Goal: Information Seeking & Learning: Check status

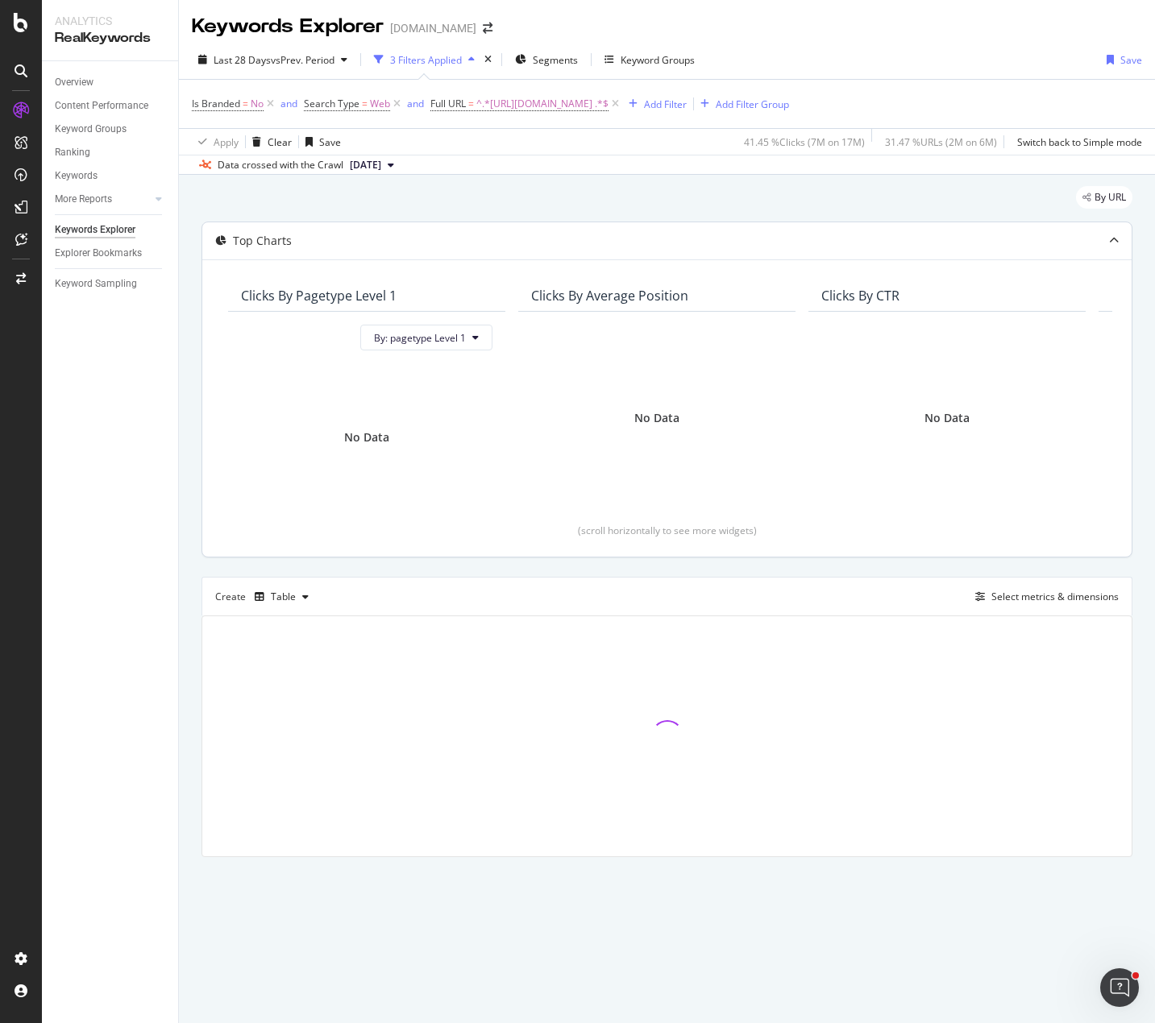
drag, startPoint x: 470, startPoint y: 305, endPoint x: 454, endPoint y: 297, distance: 16.9
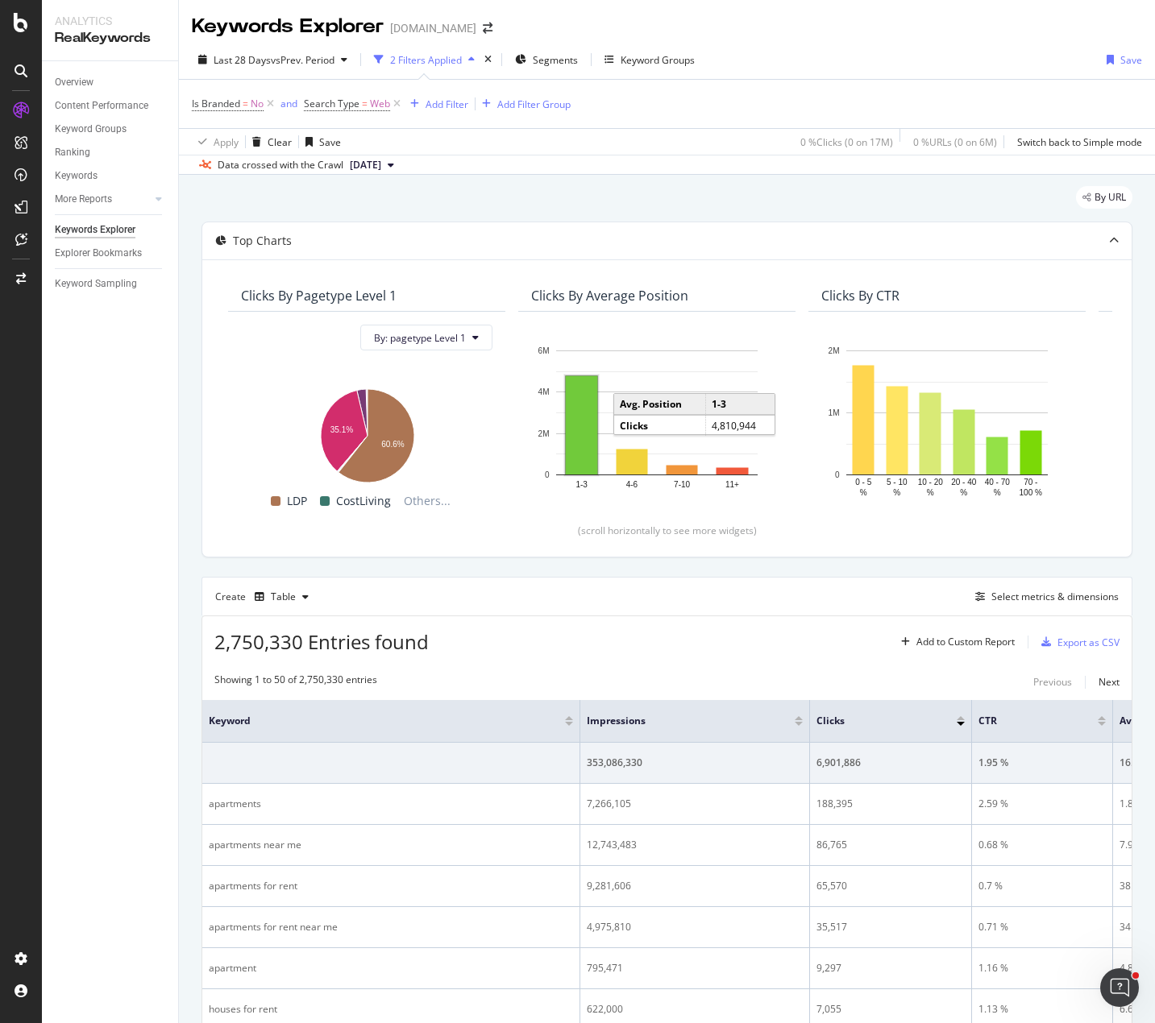
drag, startPoint x: 590, startPoint y: 384, endPoint x: 594, endPoint y: 307, distance: 76.7
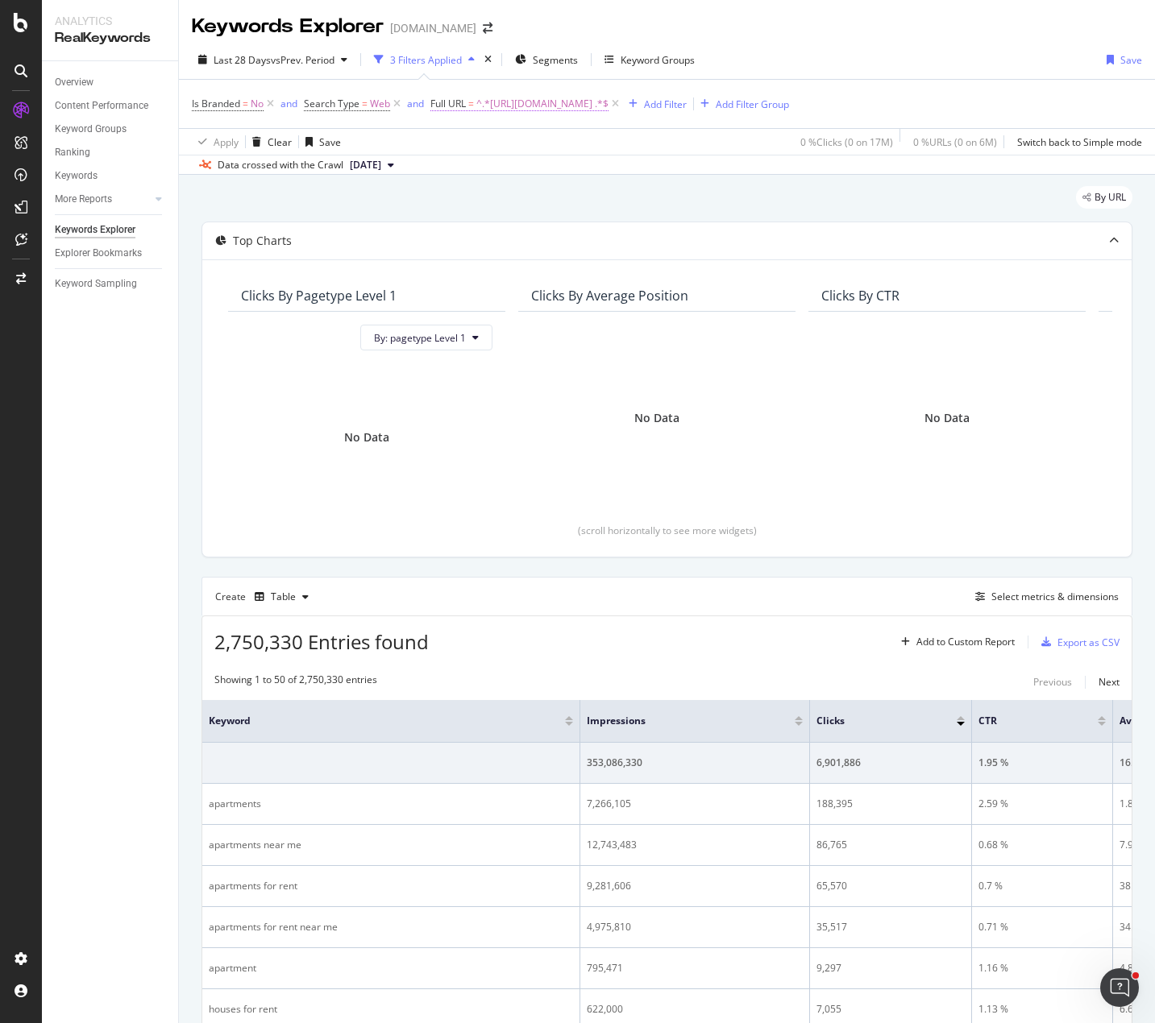
click at [608, 101] on span "^.*https://www.apartments.com/atlanta-ga/3-bedrooms/low-income/ .*$" at bounding box center [542, 104] width 132 height 23
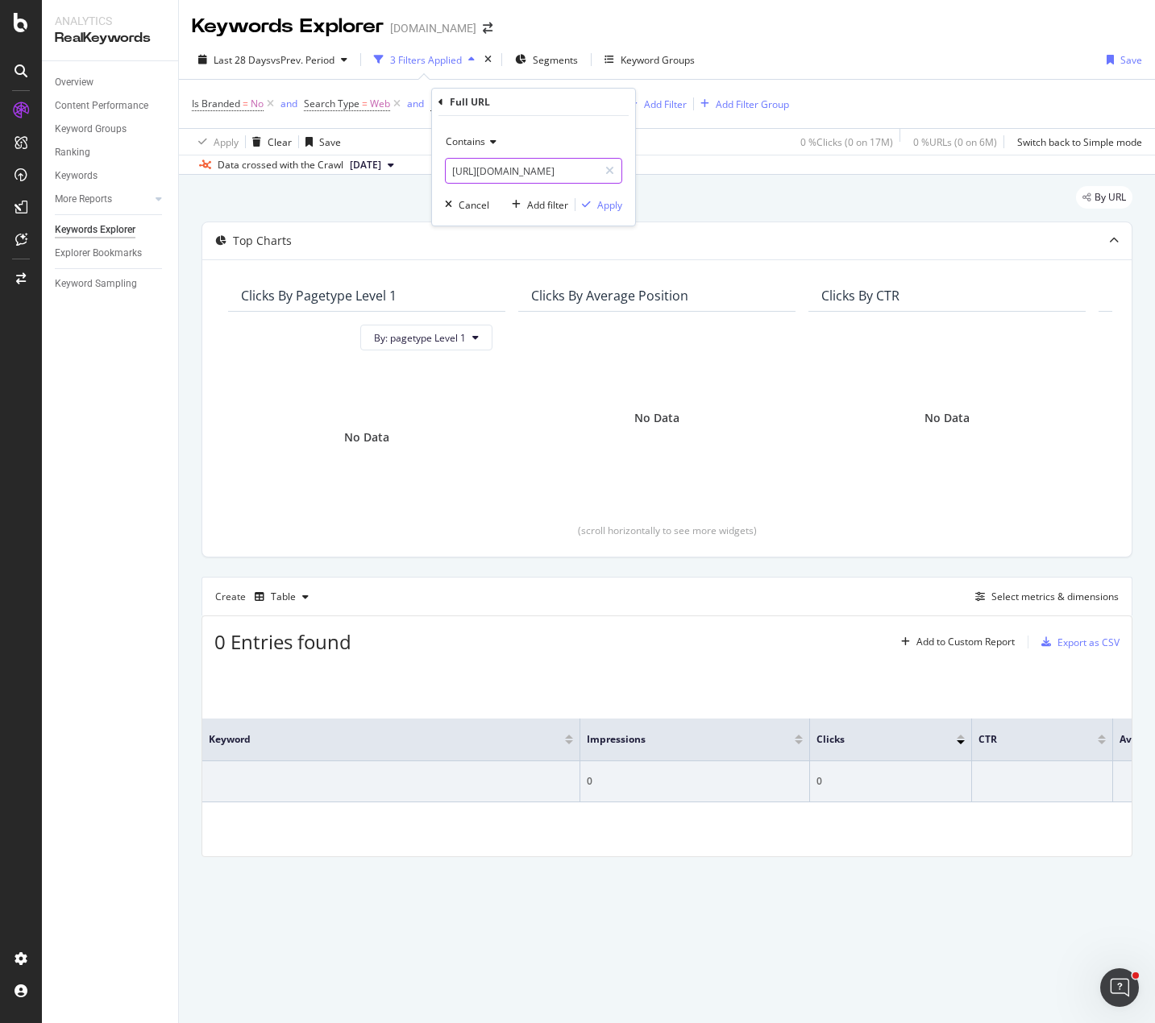
click at [580, 174] on input "https://www.apartments.com/atlanta-ga/3-bedrooms/low-income/" at bounding box center [522, 171] width 152 height 26
drag, startPoint x: 581, startPoint y: 170, endPoint x: 737, endPoint y: 177, distance: 156.5
click at [737, 177] on body "Analytics RealKeywords Overview Content Performance Keyword Groups Ranking Keyw…" at bounding box center [577, 511] width 1155 height 1023
click at [525, 170] on input "https://www.apartments.com/atlanta-ga/3-bedrooms/low-income/" at bounding box center [522, 171] width 152 height 26
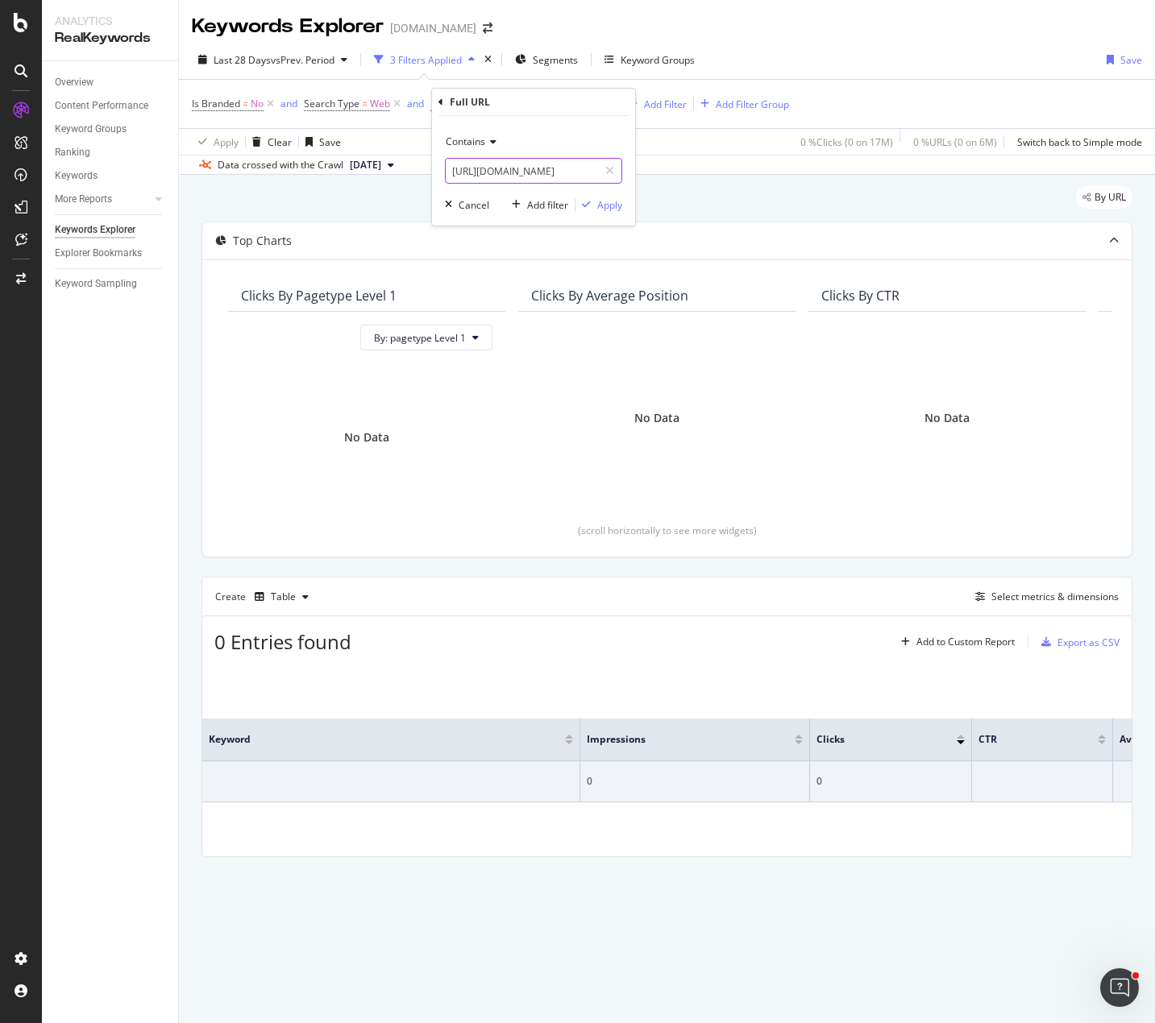
drag, startPoint x: 534, startPoint y: 171, endPoint x: 899, endPoint y: 186, distance: 365.3
click at [897, 186] on body "Analytics RealKeywords Overview Content Performance Keyword Groups Ranking Keyw…" at bounding box center [577, 511] width 1155 height 1023
type input "https://www.apartments.com/atlanta-ga/3-bedrooms/"
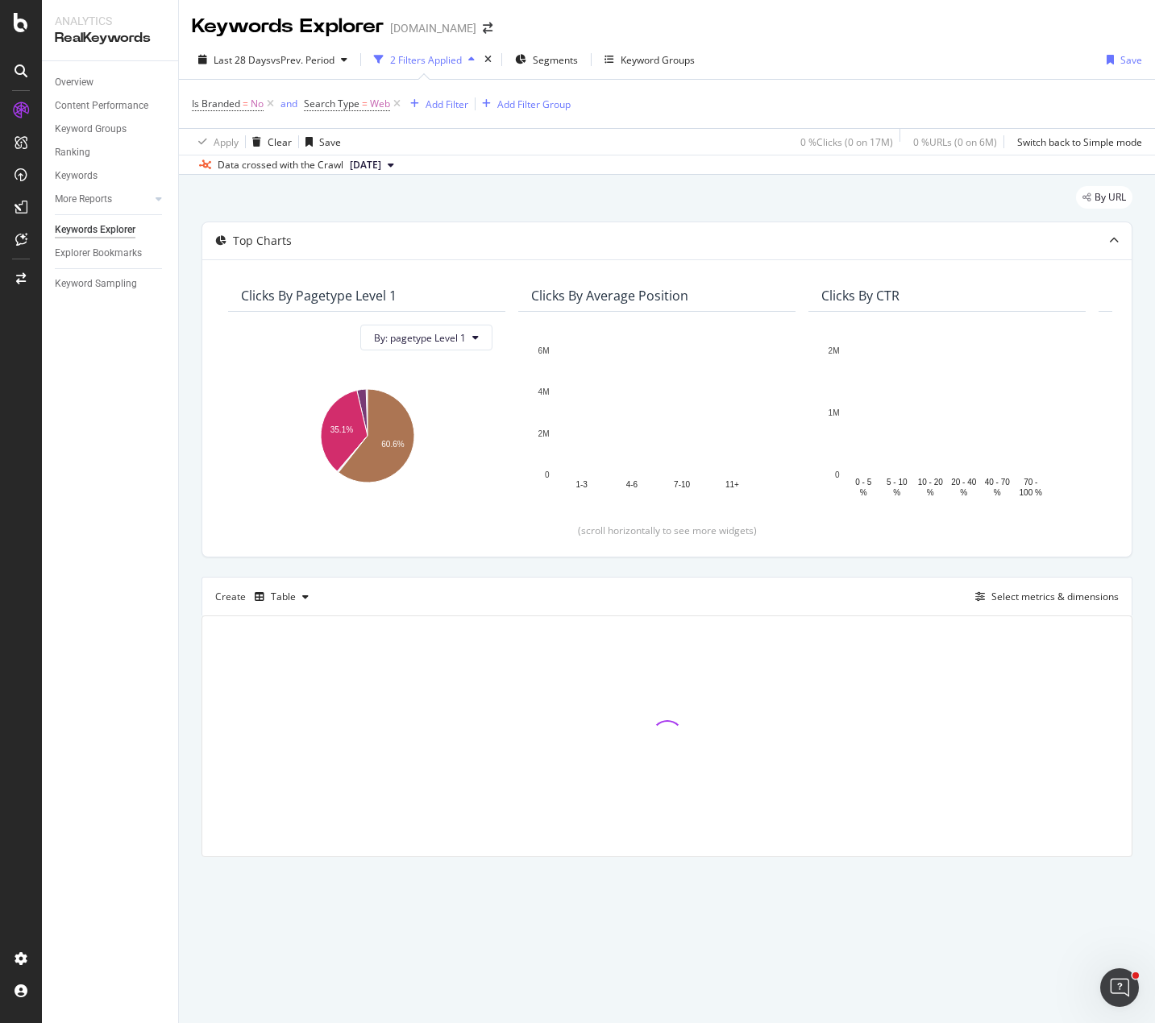
drag, startPoint x: 749, startPoint y: 170, endPoint x: 733, endPoint y: 169, distance: 15.3
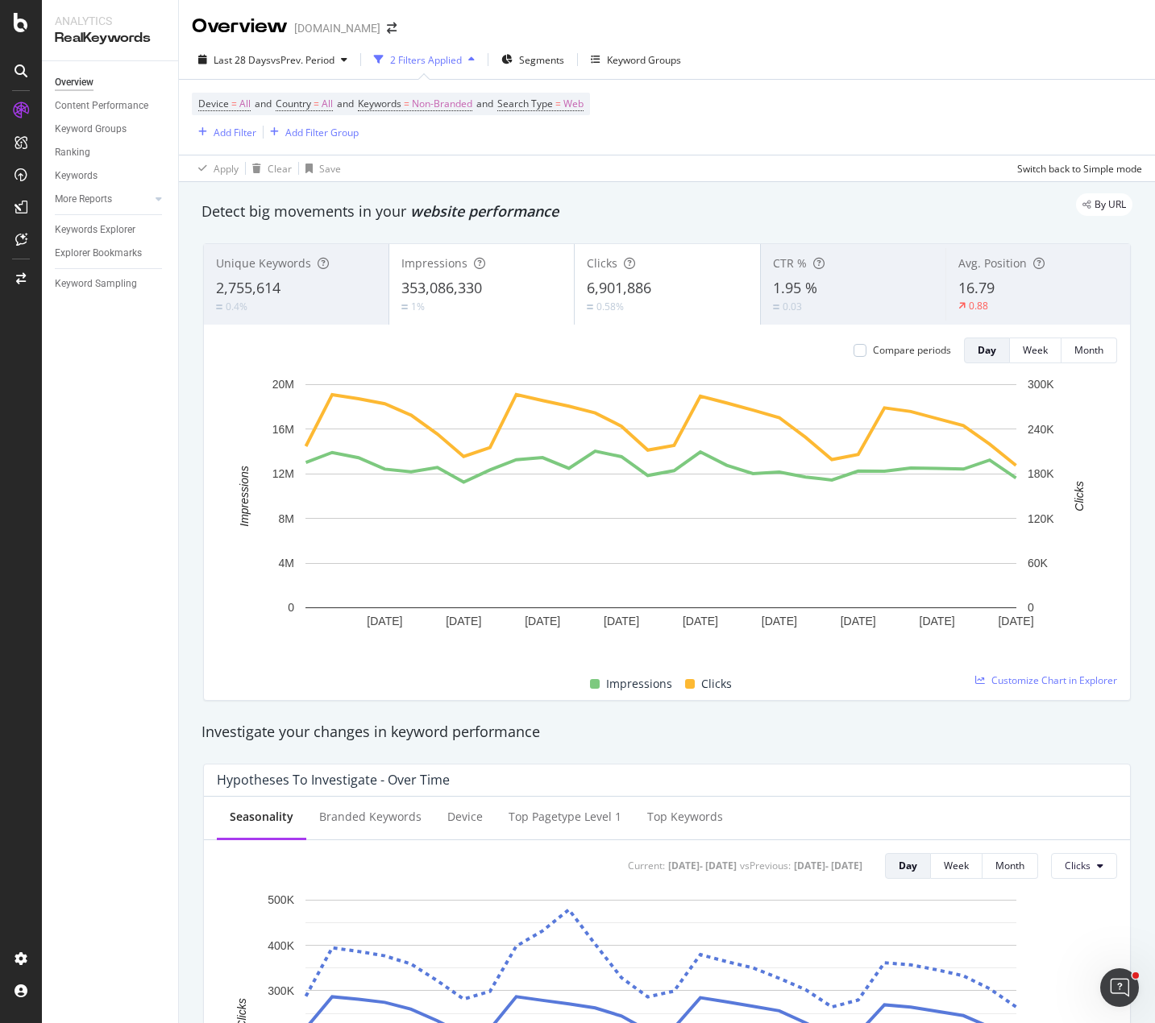
drag, startPoint x: 733, startPoint y: 169, endPoint x: 589, endPoint y: 187, distance: 145.3
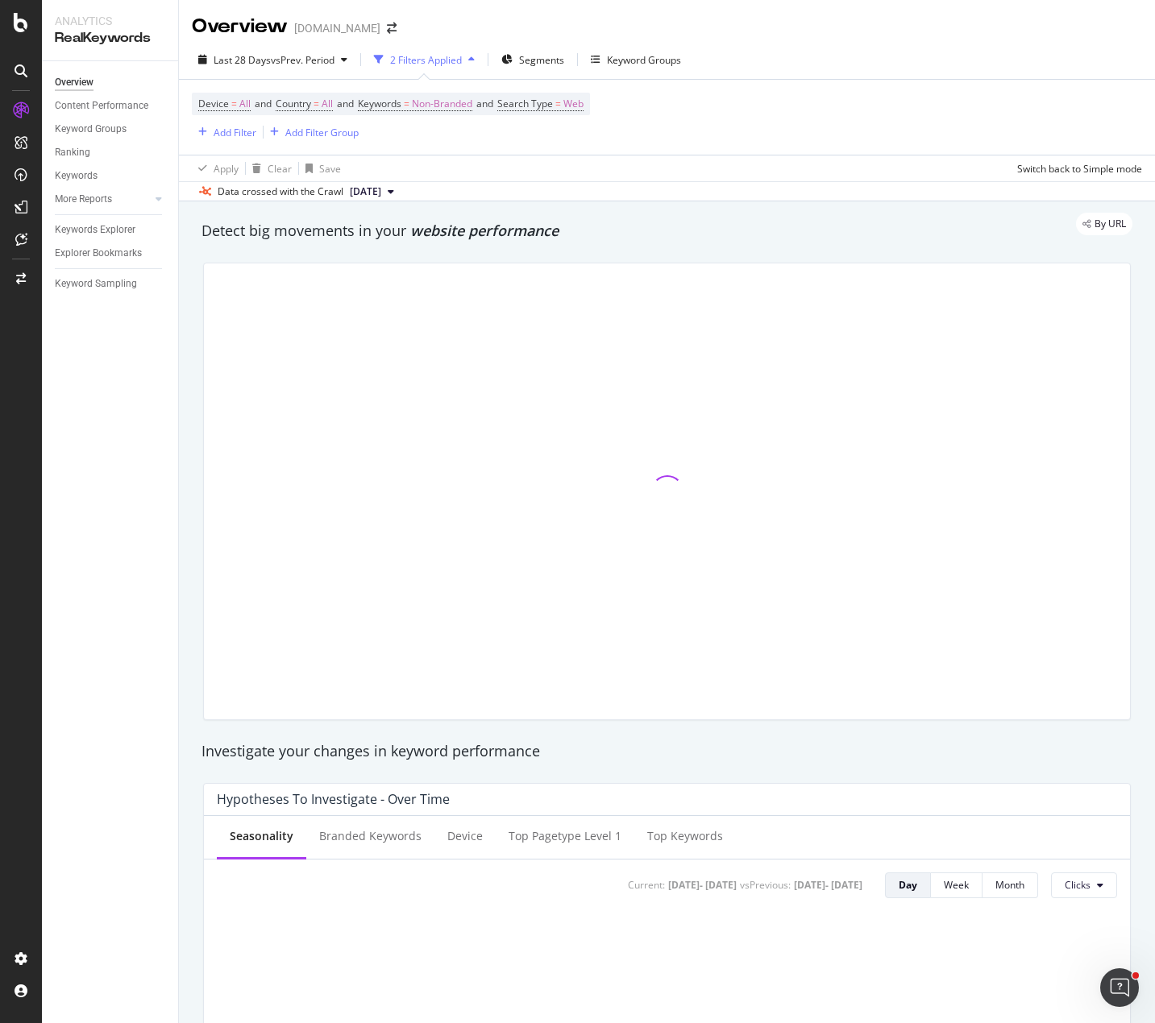
drag, startPoint x: 630, startPoint y: 315, endPoint x: 438, endPoint y: 310, distance: 192.6
drag, startPoint x: 409, startPoint y: 301, endPoint x: 344, endPoint y: 288, distance: 66.4
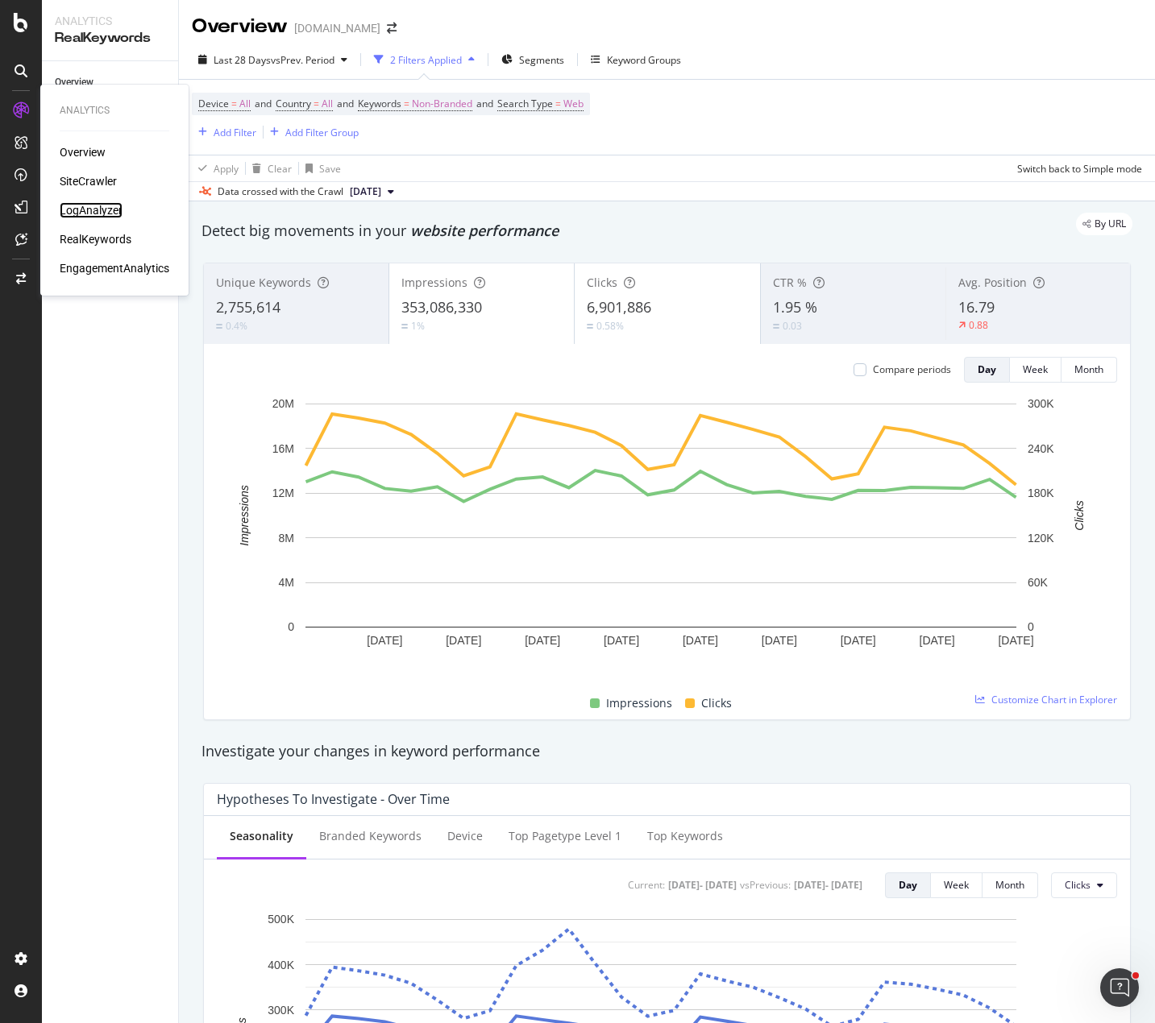
drag, startPoint x: 112, startPoint y: 211, endPoint x: 182, endPoint y: 209, distance: 70.1
click at [112, 212] on div "LogAnalyzer" at bounding box center [91, 210] width 63 height 16
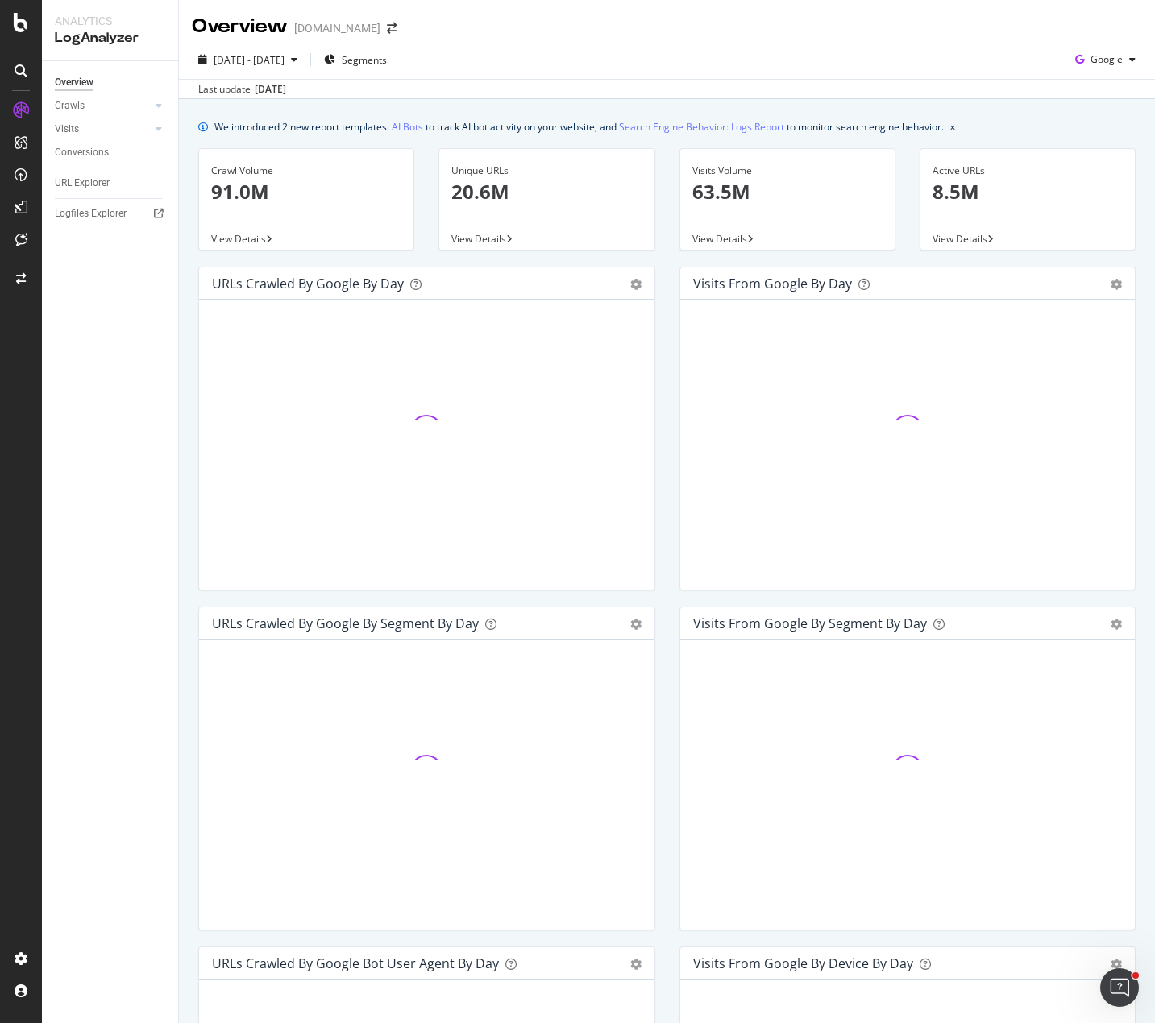
click at [518, 63] on div "2025 Jul. 21st - Aug. 19th Segments Google" at bounding box center [667, 63] width 976 height 32
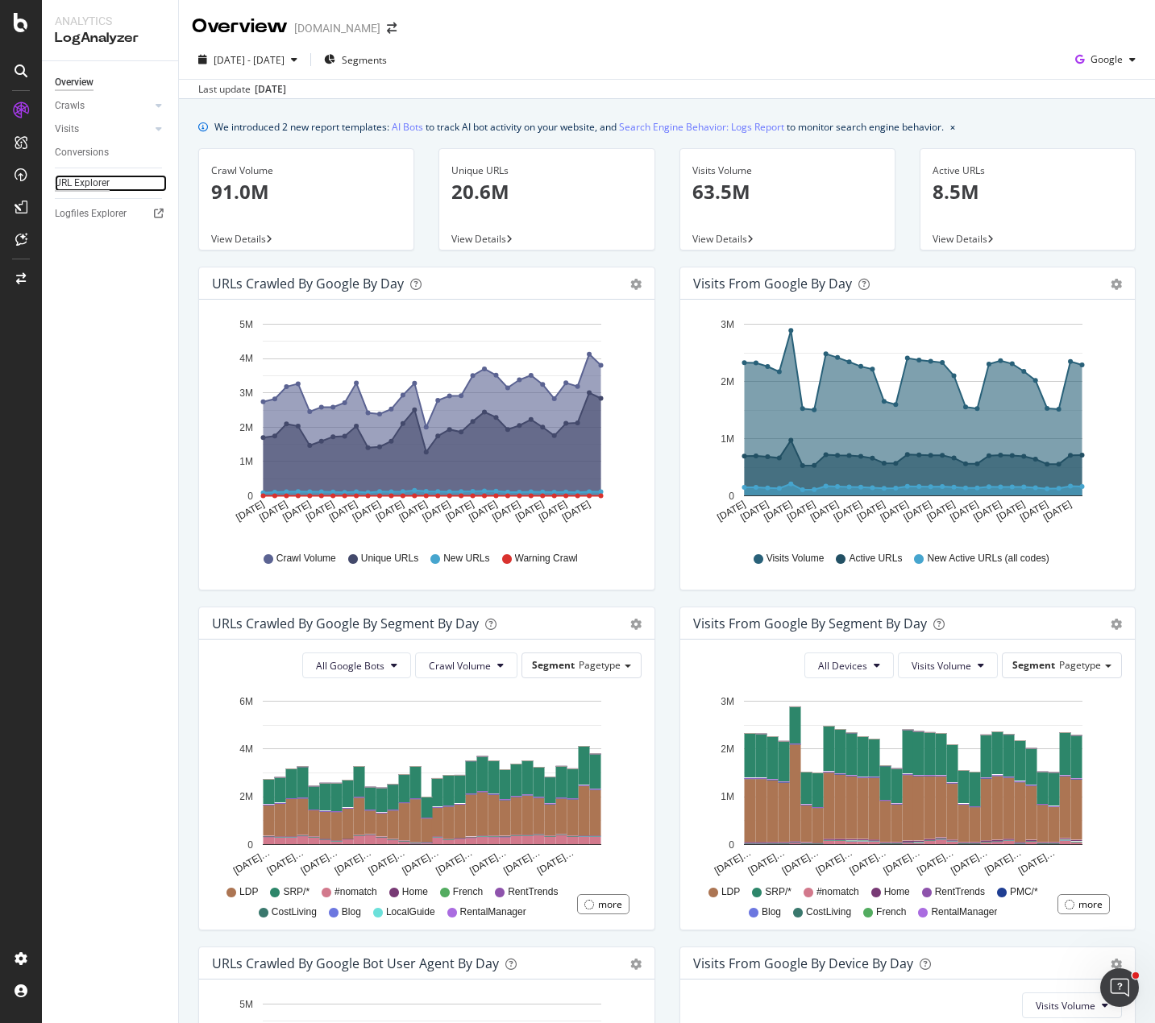
click at [85, 178] on div "URL Explorer" at bounding box center [82, 183] width 55 height 17
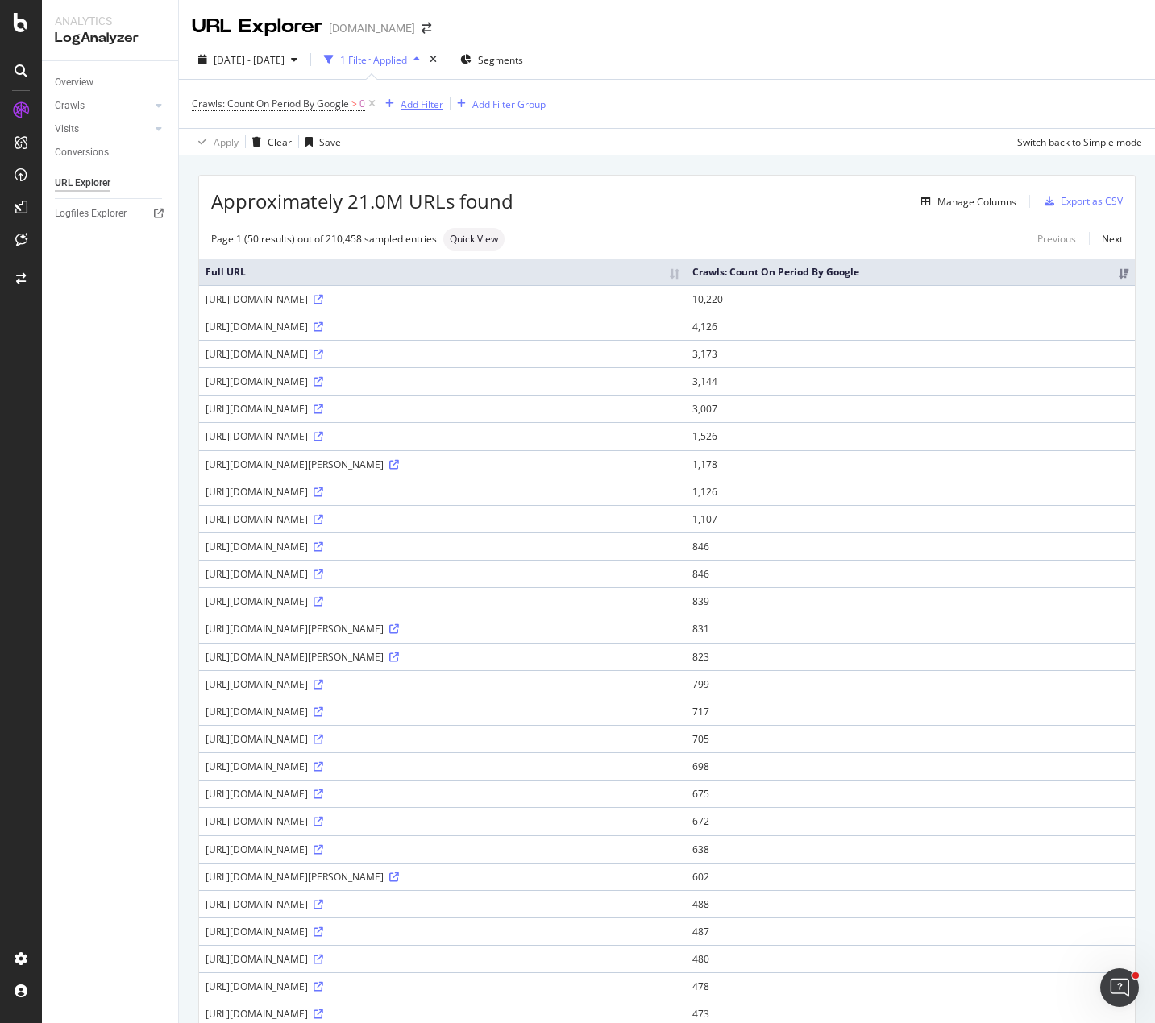
click at [427, 102] on div "Add Filter" at bounding box center [421, 104] width 43 height 14
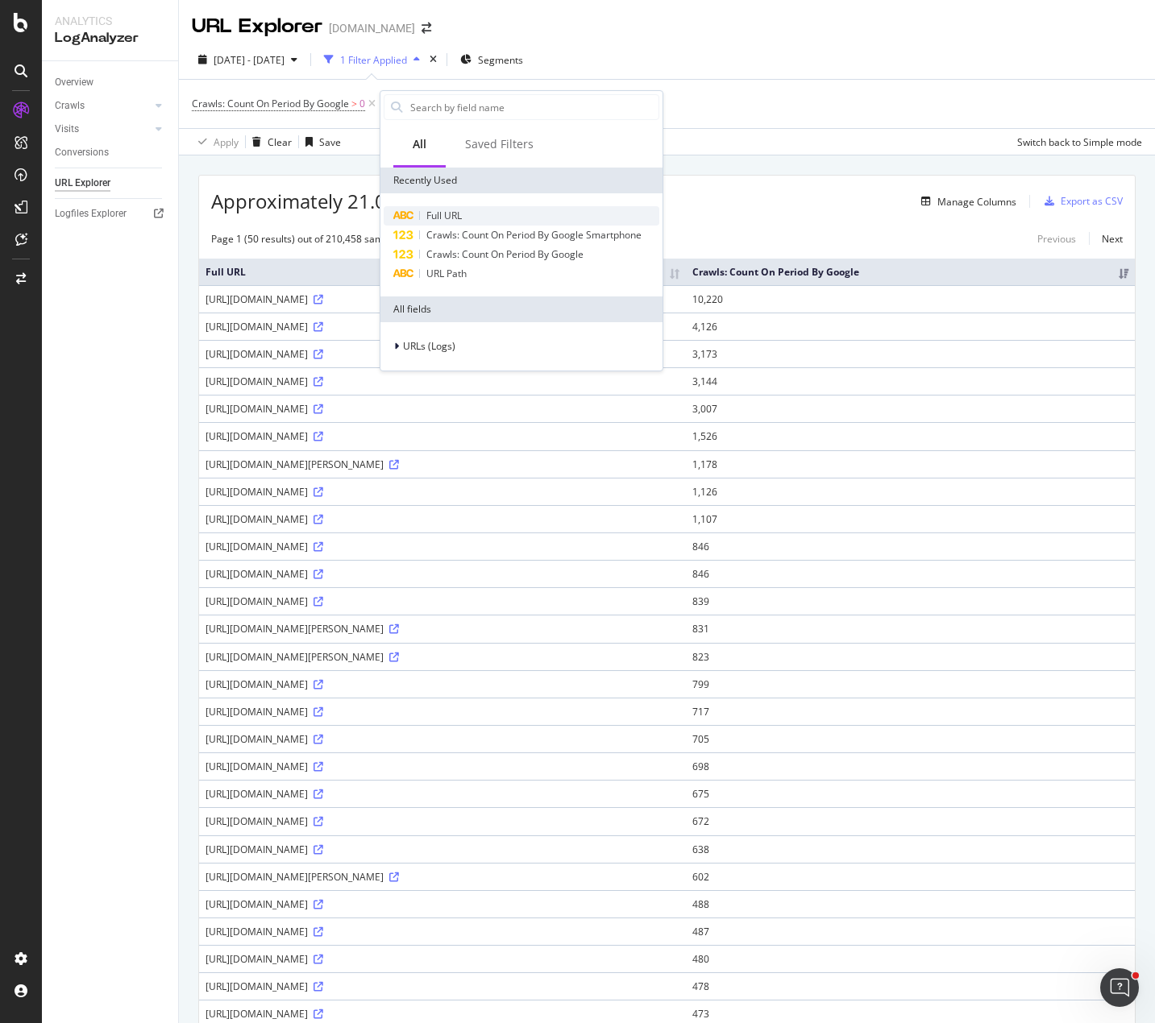
click at [440, 209] on span "Full URL" at bounding box center [443, 216] width 35 height 14
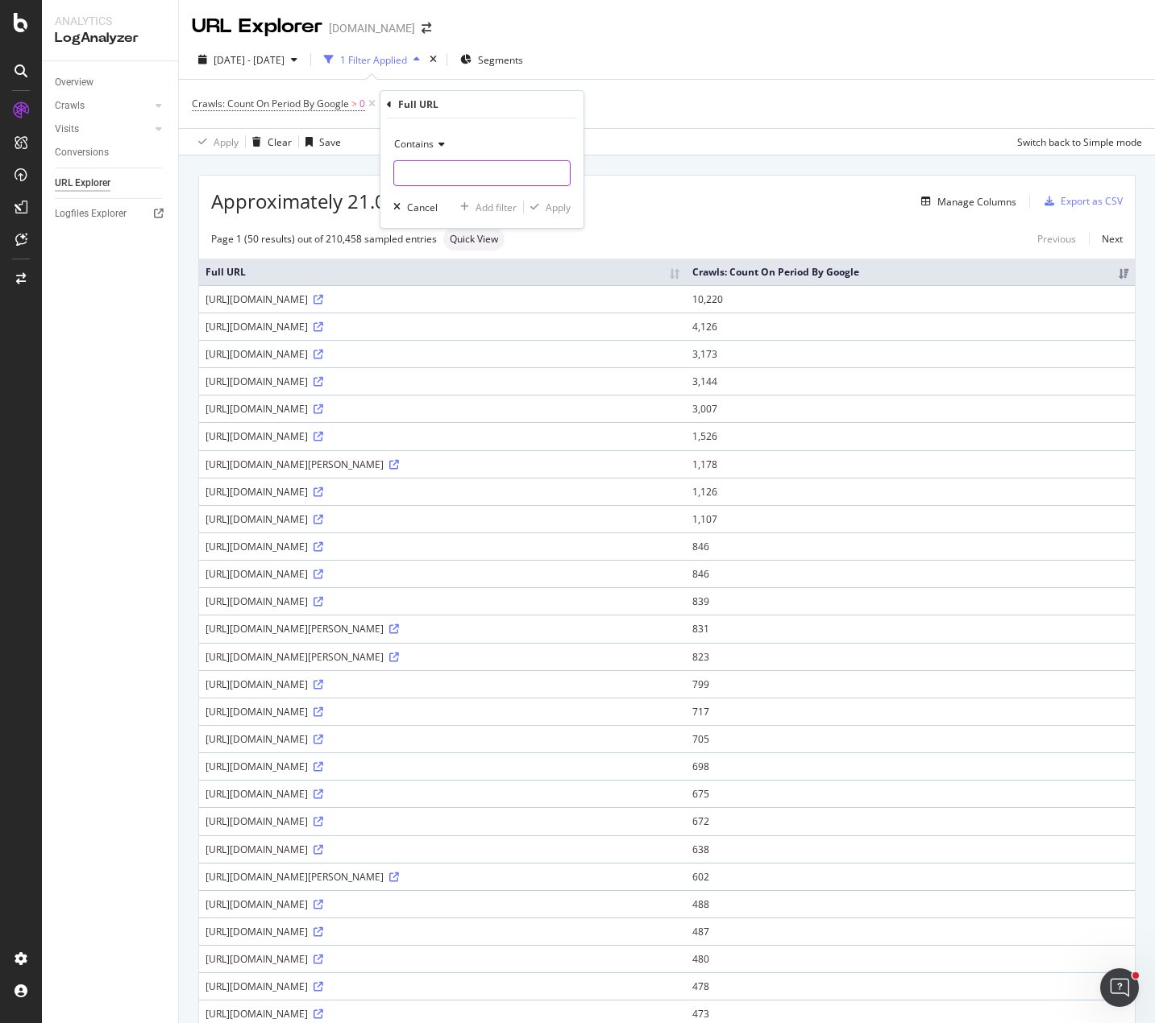
click at [447, 174] on input "text" at bounding box center [482, 173] width 176 height 26
paste input "https://www-tsm.apartments.com/atlanta-ga/3-bedrooms/"
type input "https://www-tsm.apartments.com/atlanta-ga/3-bedrooms/"
click at [556, 205] on div "Apply" at bounding box center [557, 208] width 25 height 14
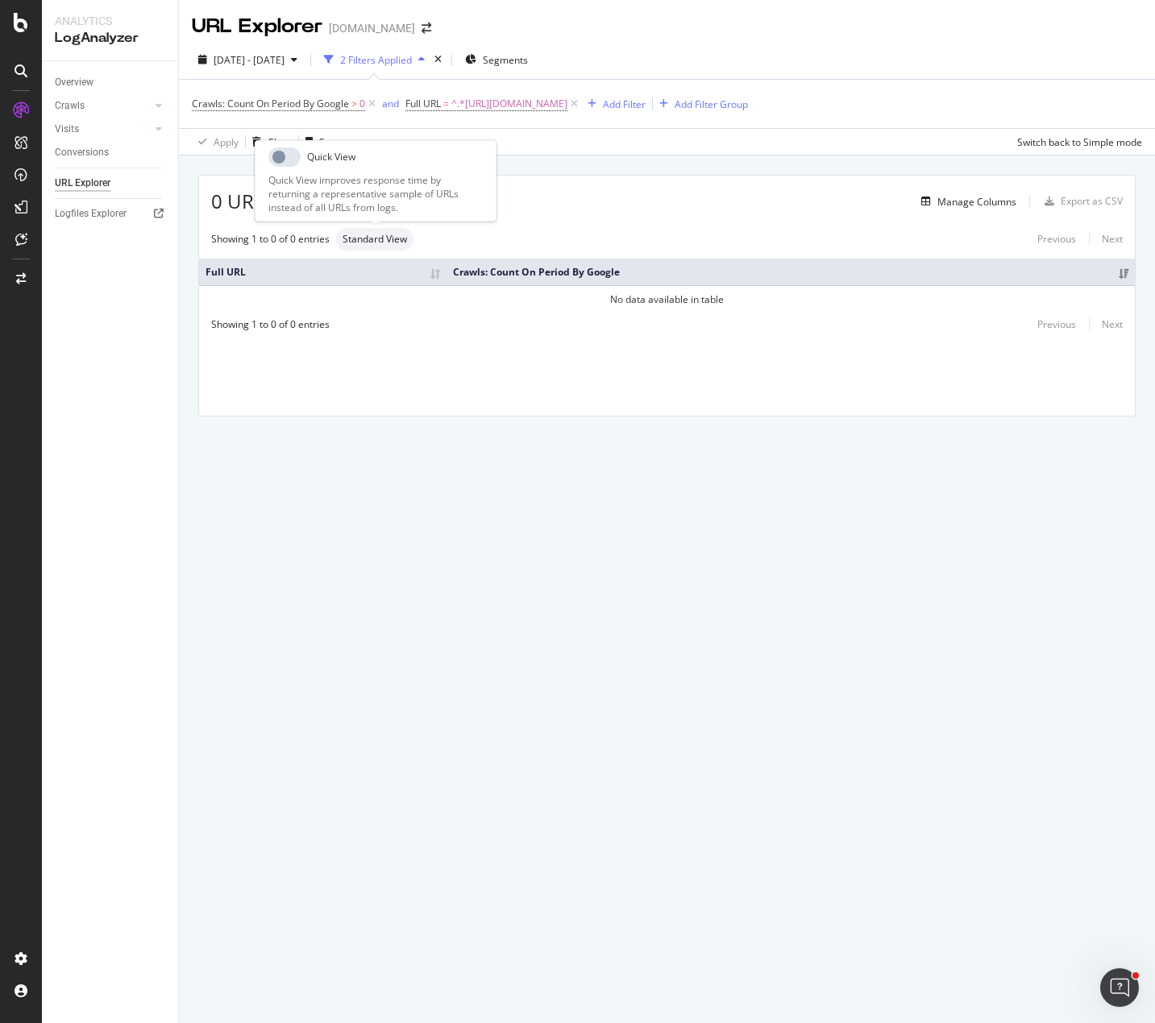
click at [371, 236] on span "Standard View" at bounding box center [374, 239] width 64 height 10
click at [567, 106] on span "^.*https://www-tsm.apartments.com/atlanta-ga/3-bedrooms/.*$" at bounding box center [509, 104] width 116 height 23
click at [497, 171] on input "https://www-tsm.apartments.com/atlanta-ga/3-bedrooms/" at bounding box center [497, 171] width 152 height 26
click at [496, 171] on input "https://www-tsm.apartments.com/atlanta-ga/3-bedrooms/" at bounding box center [497, 171] width 152 height 26
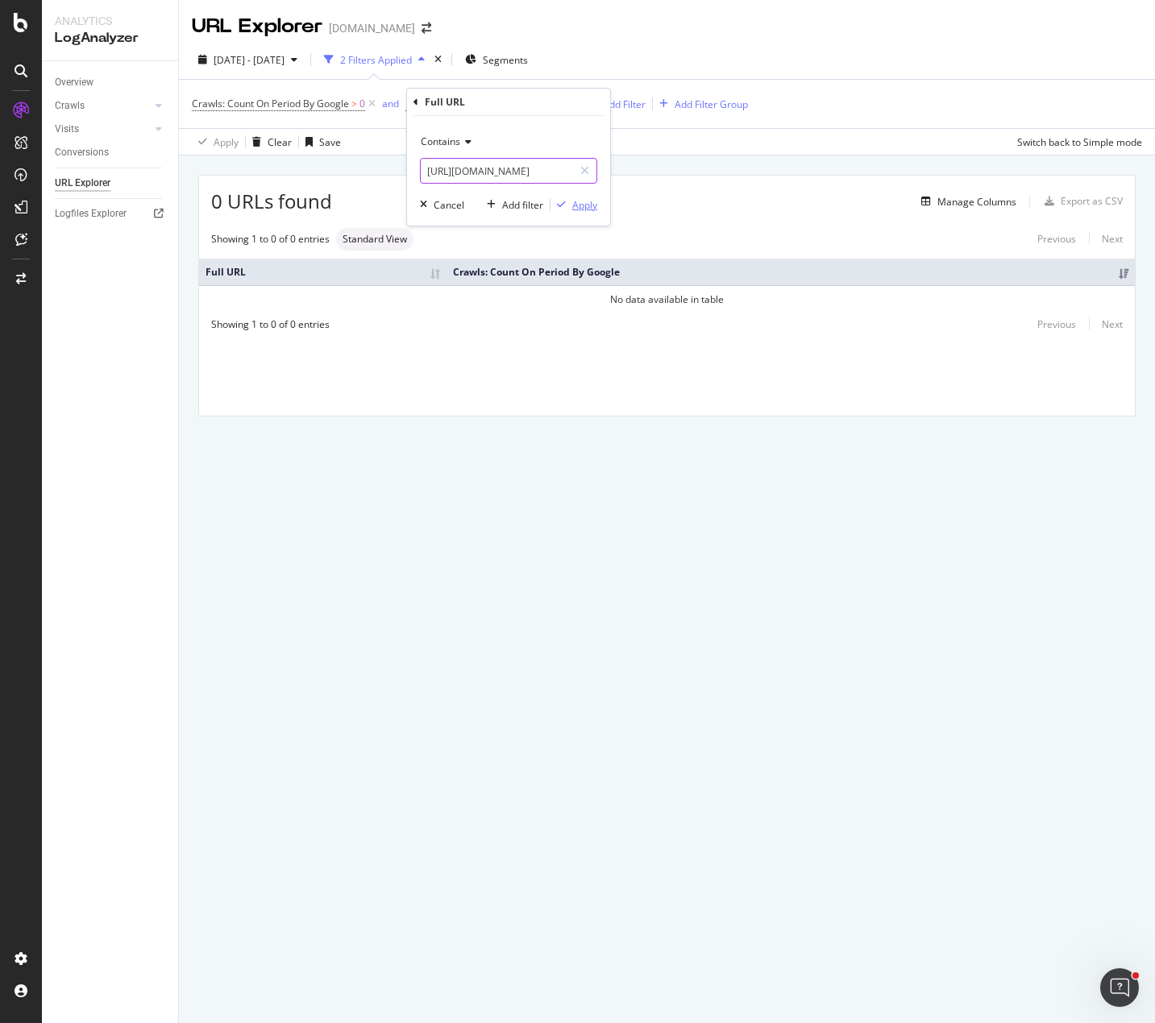
type input "https://www.apartments.com/atlanta-ga/3-bedrooms/"
click at [580, 201] on div "Apply" at bounding box center [584, 205] width 25 height 14
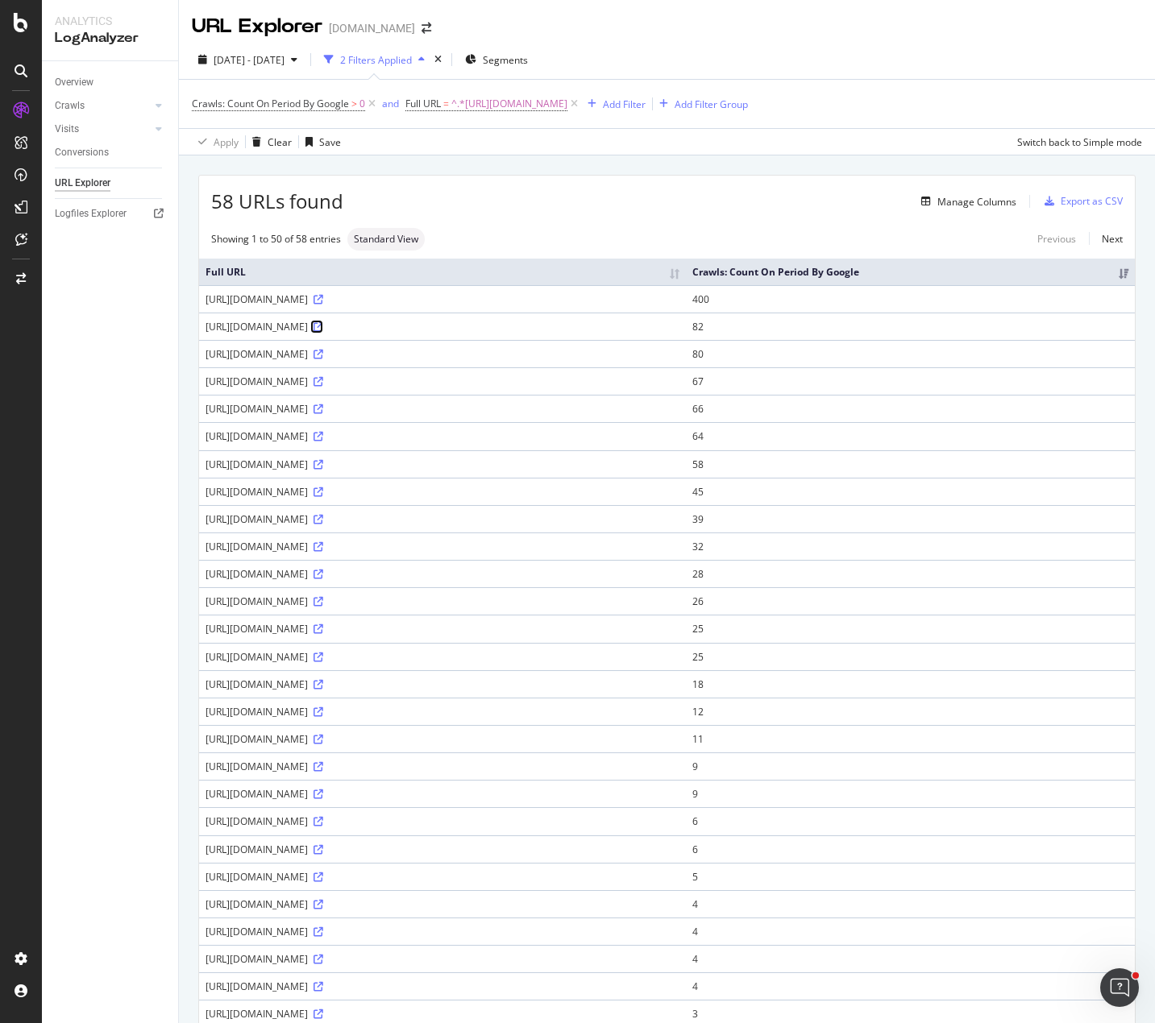
click at [323, 325] on icon at bounding box center [318, 327] width 10 height 10
click at [323, 437] on icon at bounding box center [318, 437] width 10 height 10
click at [323, 409] on icon at bounding box center [318, 409] width 10 height 10
click at [323, 602] on icon at bounding box center [318, 602] width 10 height 10
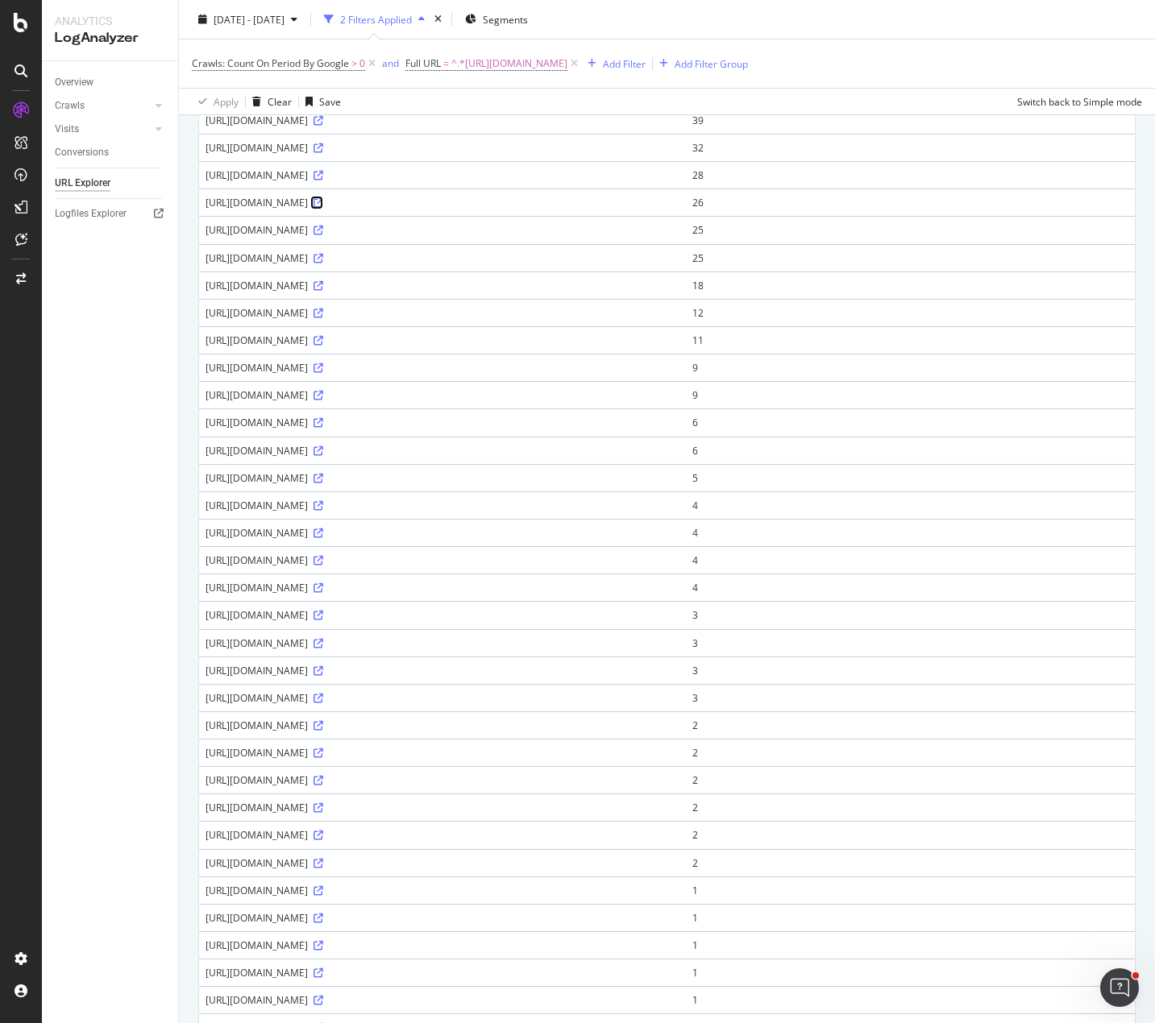
scroll to position [403, 0]
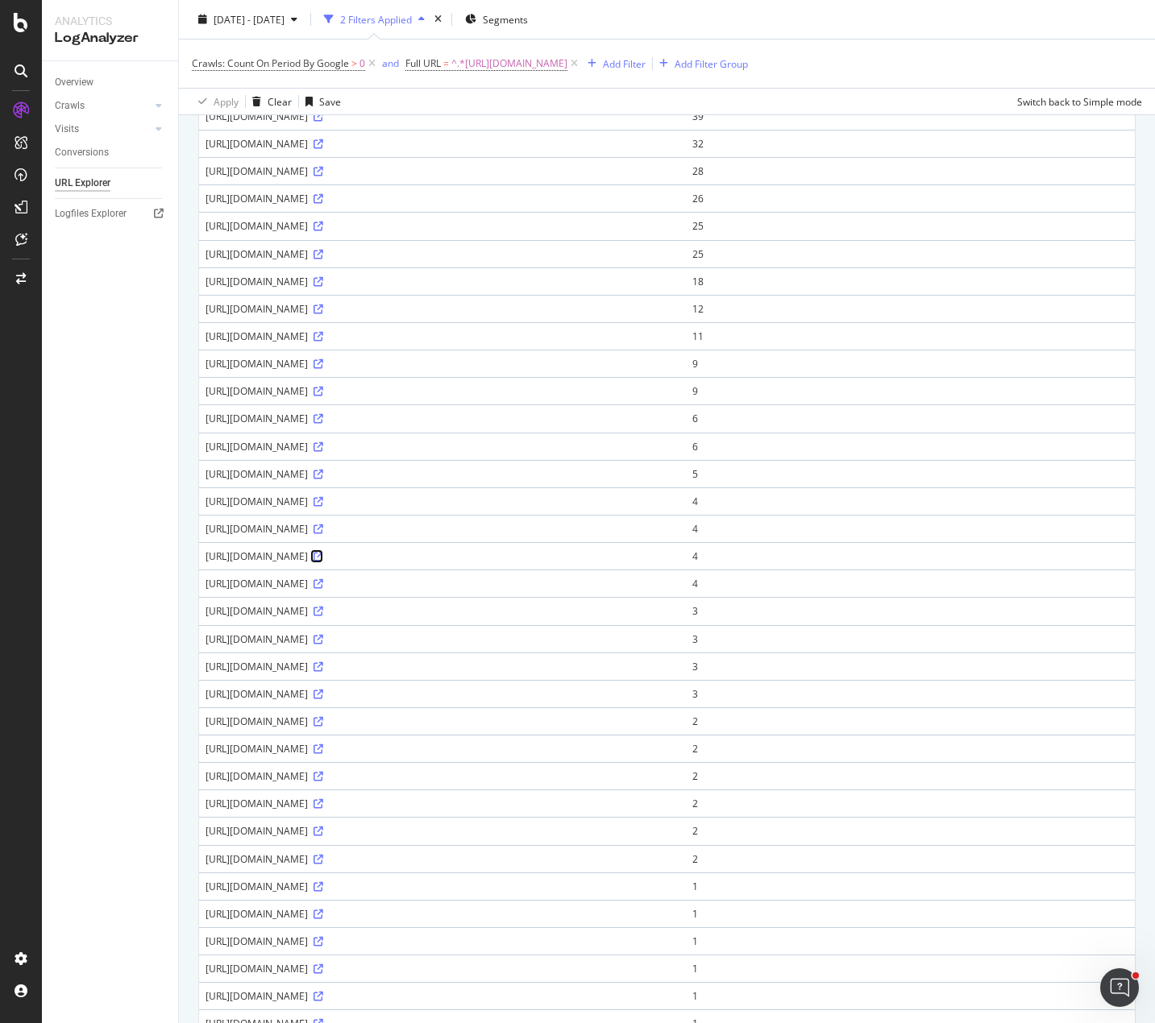
click at [323, 555] on icon at bounding box center [318, 557] width 10 height 10
click at [106, 806] on div "Overview Crawls Daily Distribution Segments Distribution HTTP Codes Resources V…" at bounding box center [110, 542] width 136 height 962
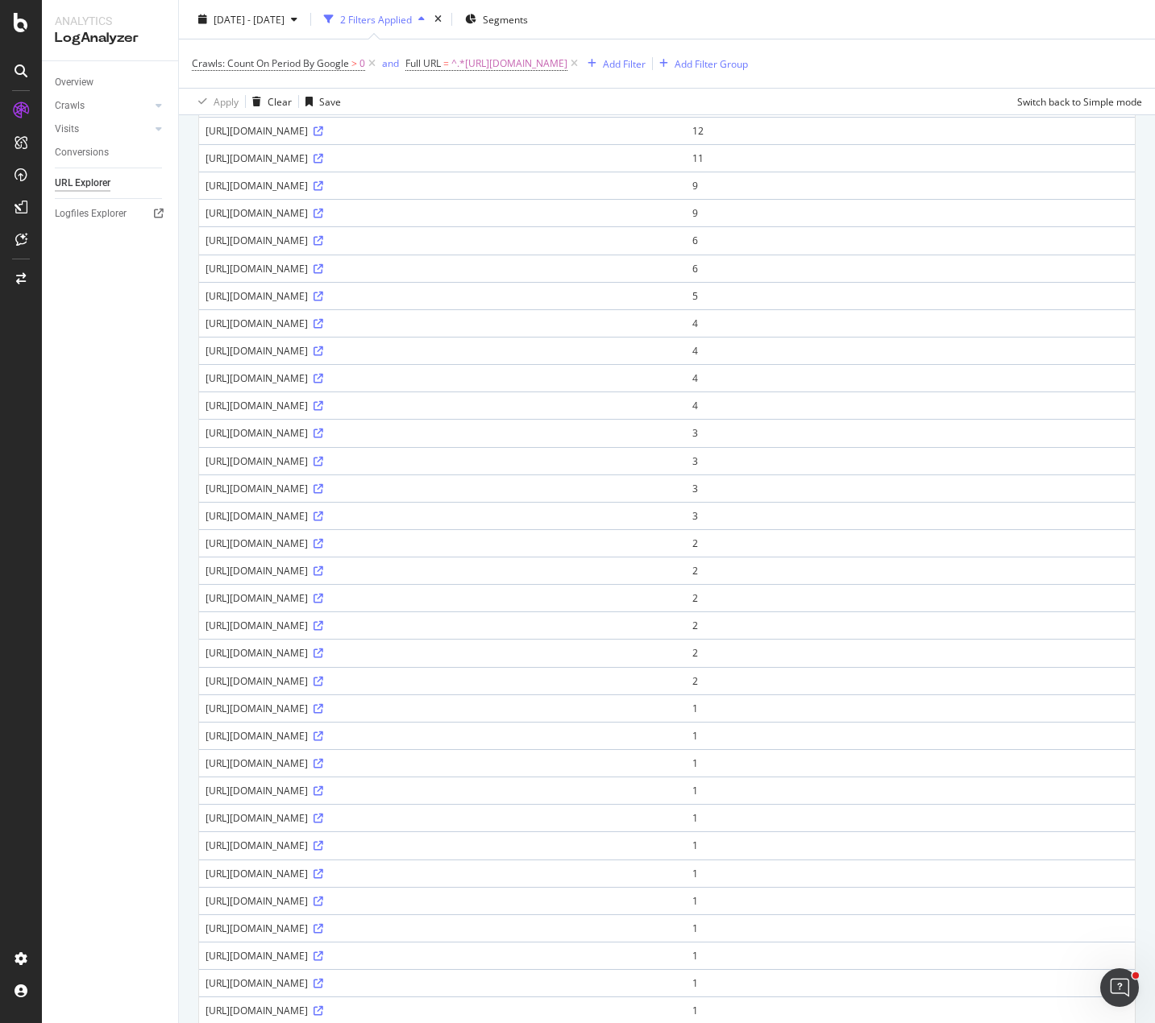
scroll to position [564, 0]
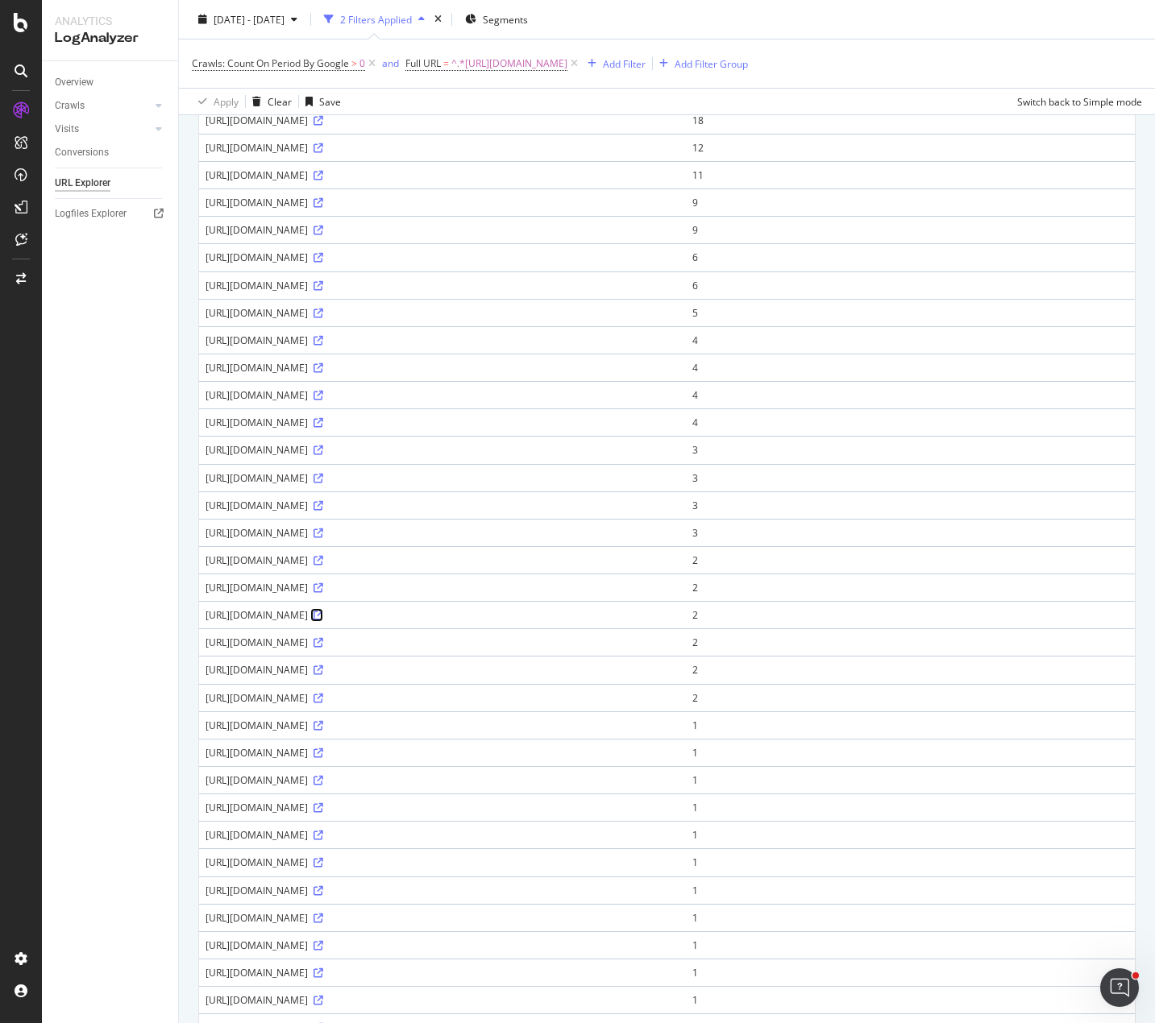
click at [323, 616] on icon at bounding box center [318, 616] width 10 height 10
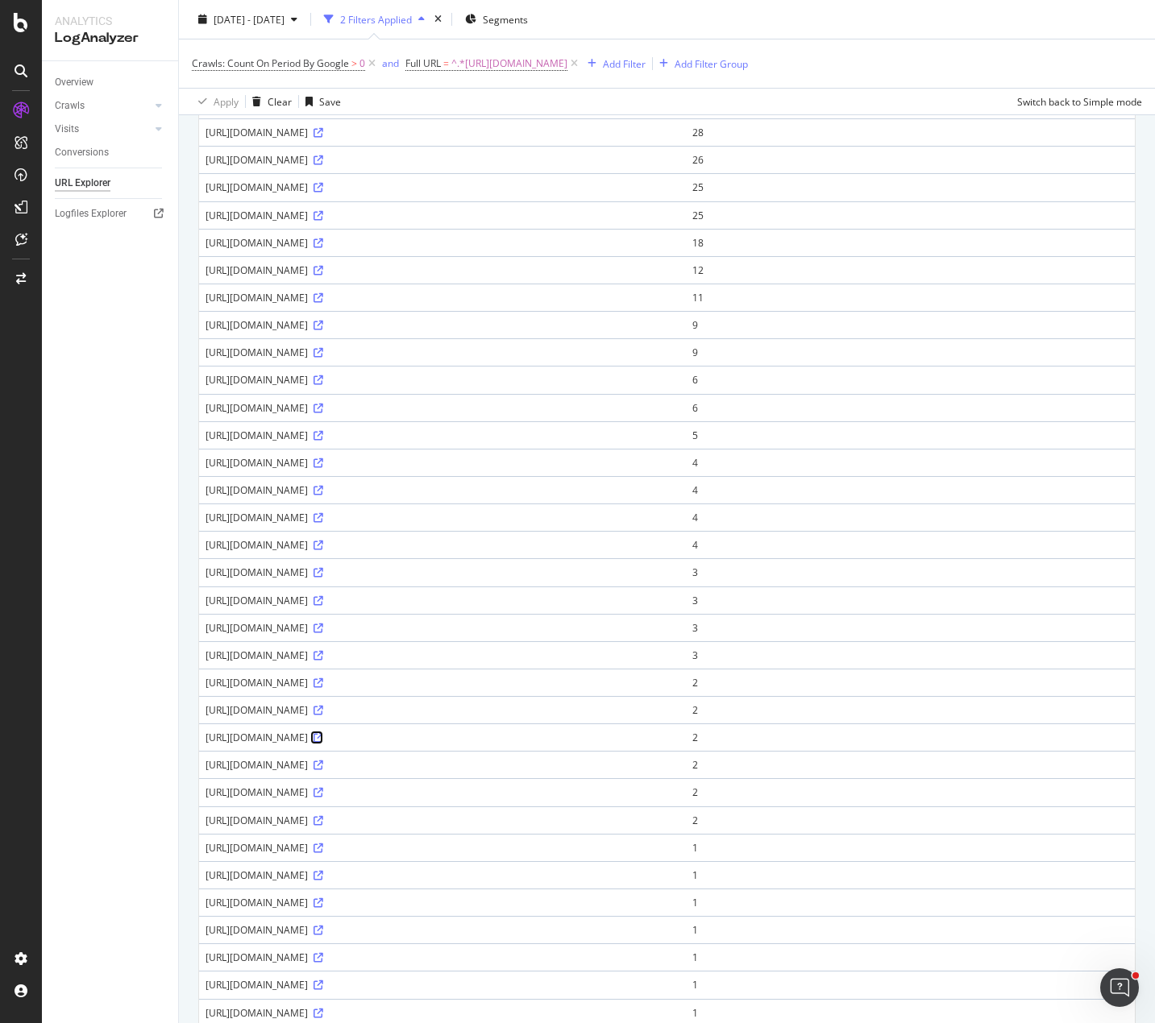
scroll to position [0, 0]
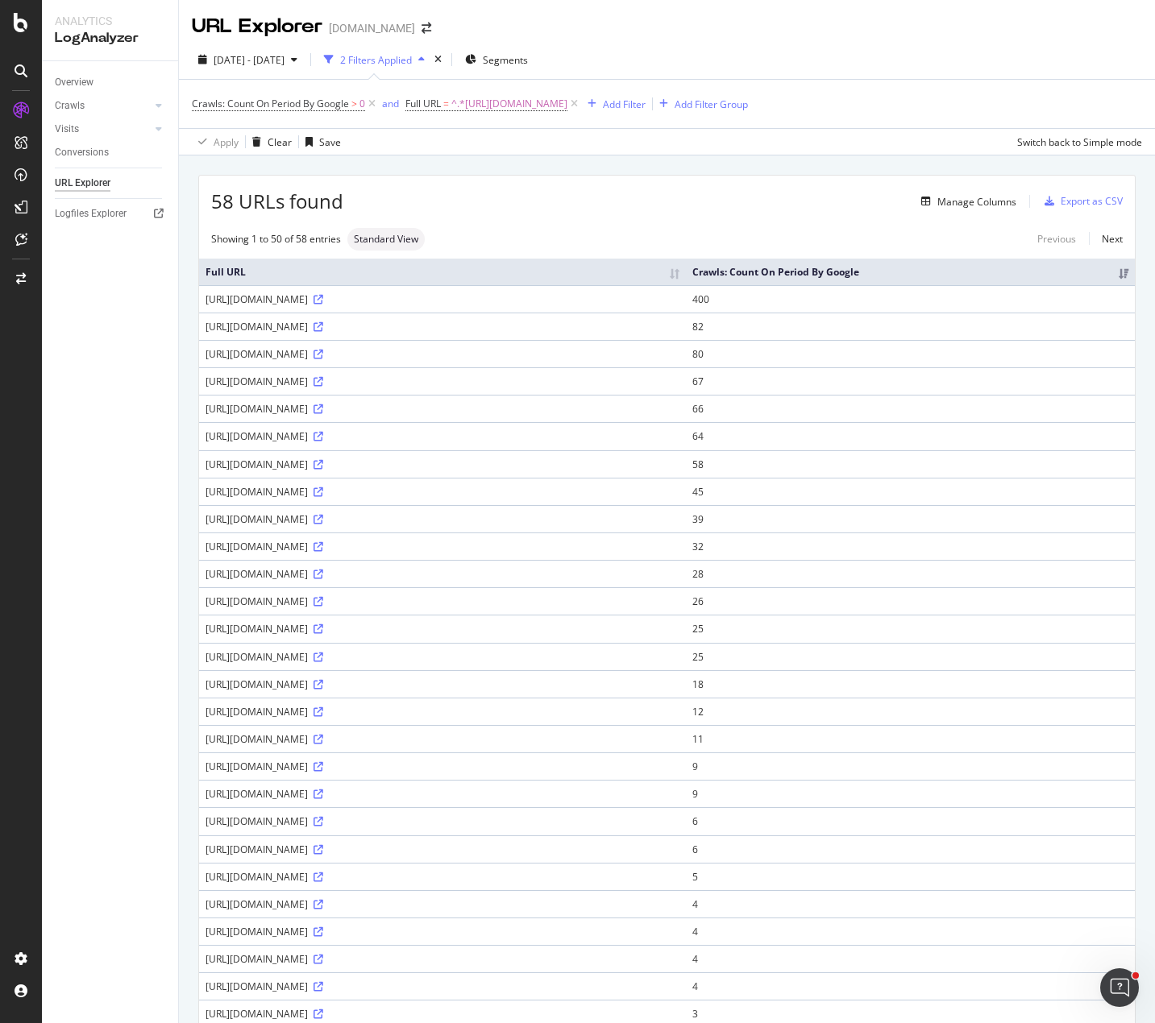
click at [606, 164] on div "58 URLs found Manage Columns Export as CSV Showing 1 to 50 of 58 entries Standa…" at bounding box center [667, 946] width 976 height 1581
click at [990, 49] on div "2025 Jul. 21st - Aug. 19th 2 Filters Applied Segments" at bounding box center [667, 63] width 976 height 32
click at [762, 168] on div "58 URLs found Manage Columns Export as CSV Showing 1 to 50 of 58 entries Standa…" at bounding box center [667, 946] width 976 height 1581
click at [541, 324] on div "https://www.apartments.com/atlanta-ga/3-bedrooms/student-housing/" at bounding box center [442, 327] width 474 height 14
click at [323, 329] on icon at bounding box center [318, 327] width 10 height 10
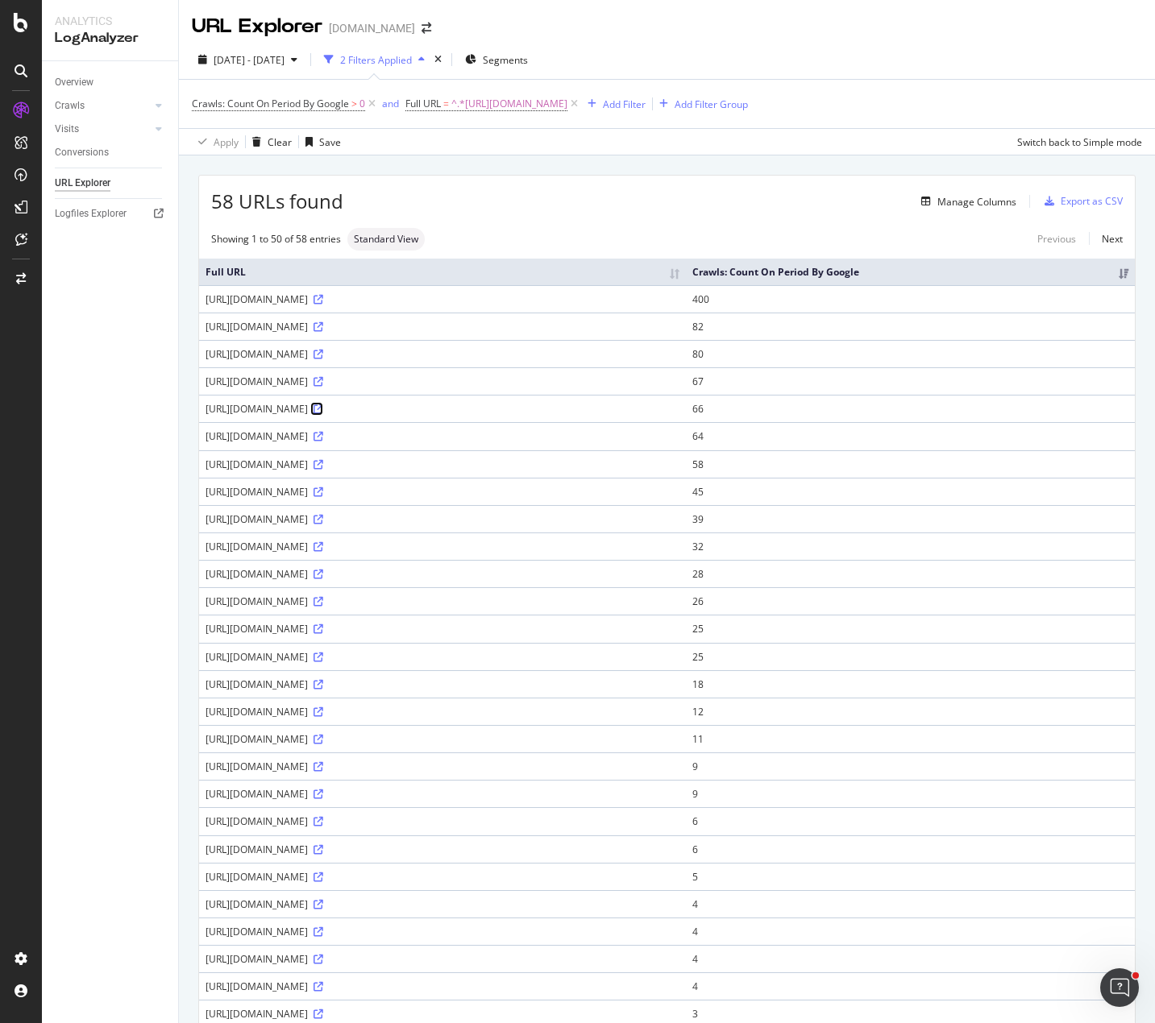
click at [323, 408] on icon at bounding box center [318, 409] width 10 height 10
click at [610, 199] on div "Manage Columns" at bounding box center [679, 201] width 673 height 19
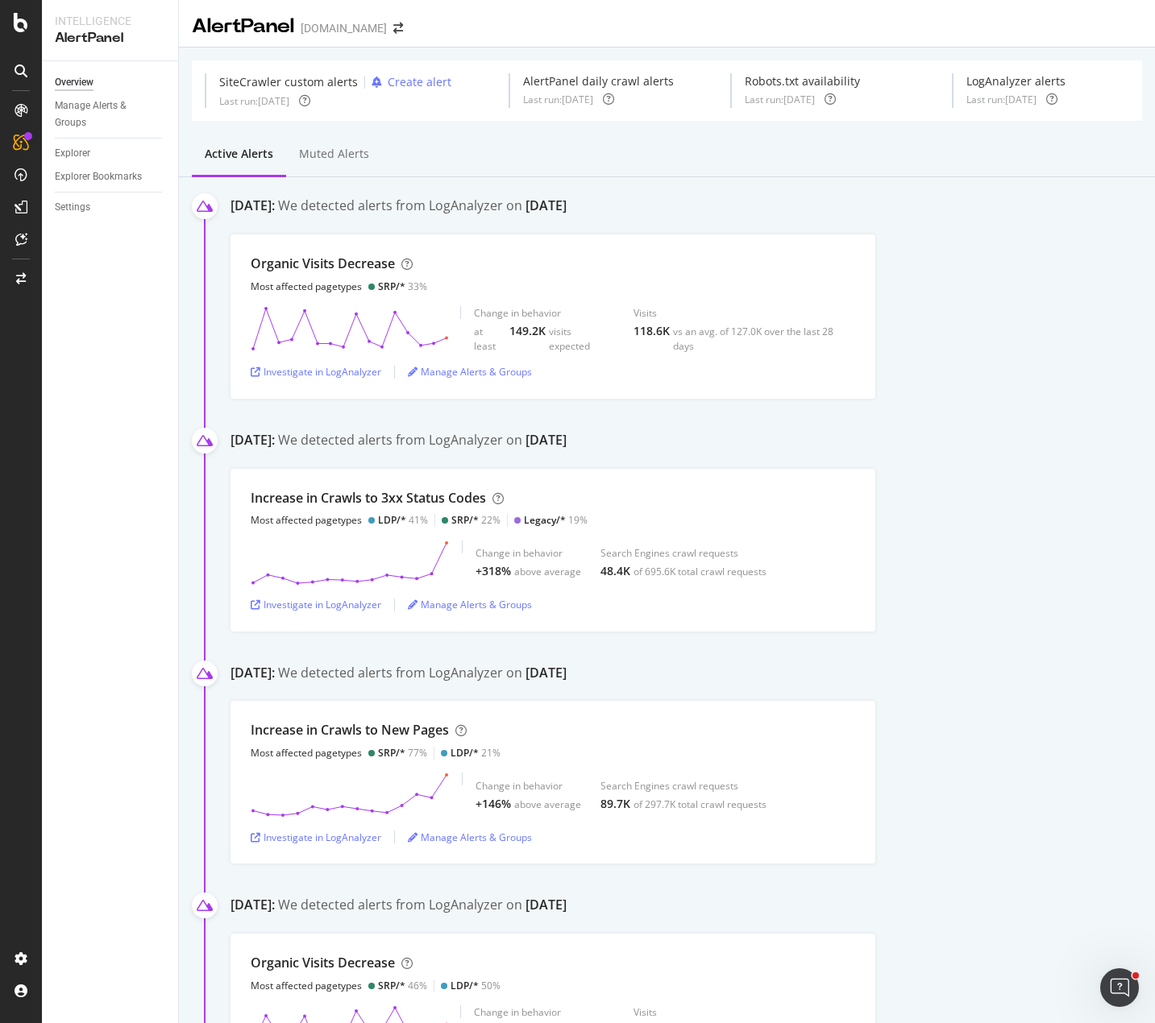
click at [960, 238] on div "Organic Visits Decrease Most affected pagetypes SRP/* 33% Change in behavior at…" at bounding box center [692, 316] width 924 height 164
click at [951, 238] on div "Organic Visits Decrease Most affected pagetypes SRP/* 33% Change in behavior at…" at bounding box center [692, 316] width 924 height 164
click at [862, 149] on div "Active alerts Muted alerts" at bounding box center [667, 156] width 976 height 44
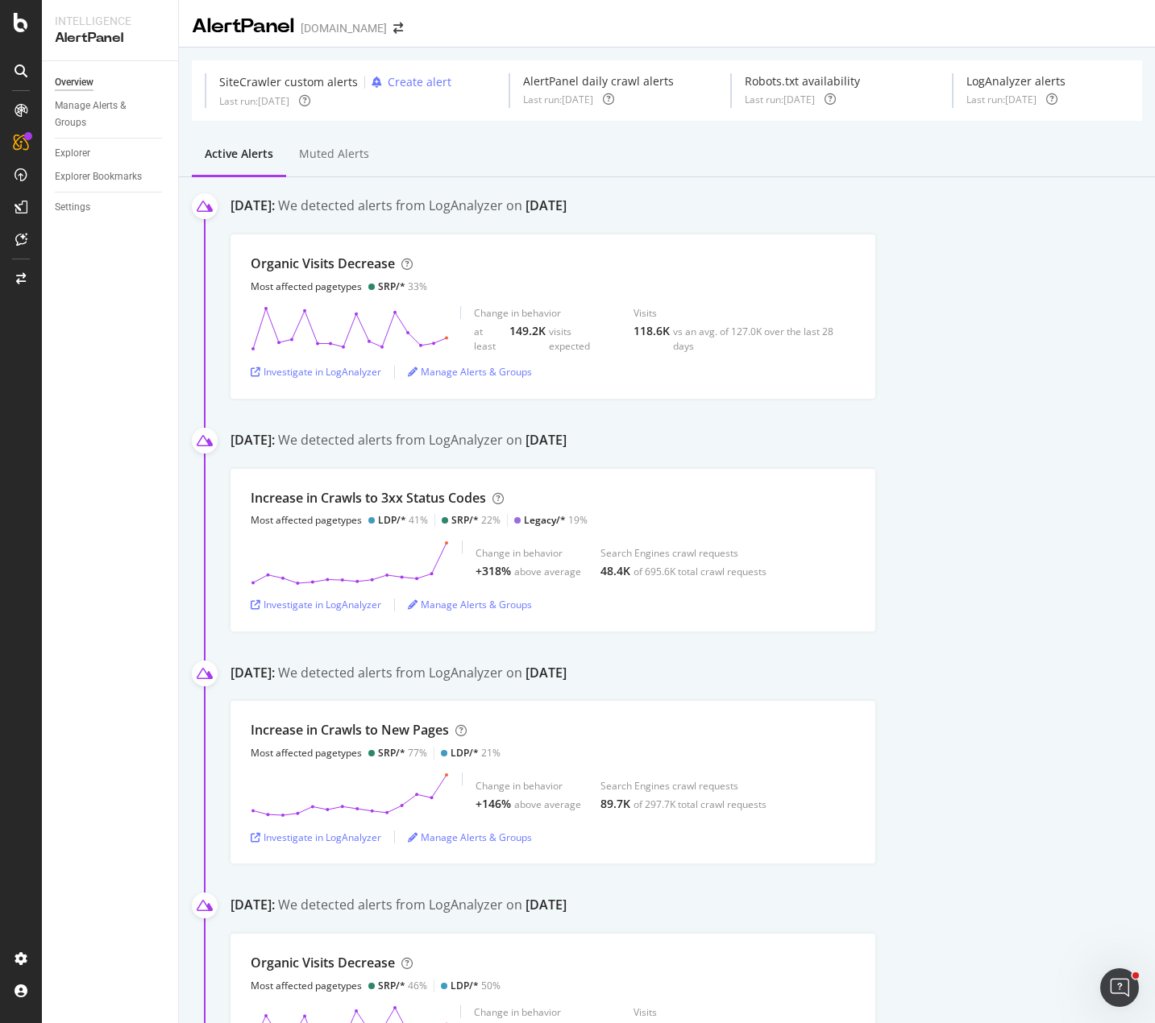
click at [128, 342] on div "Overview Manage Alerts & Groups Explorer Explorer Bookmarks Settings" at bounding box center [110, 542] width 136 height 962
